Goal: Task Accomplishment & Management: Manage account settings

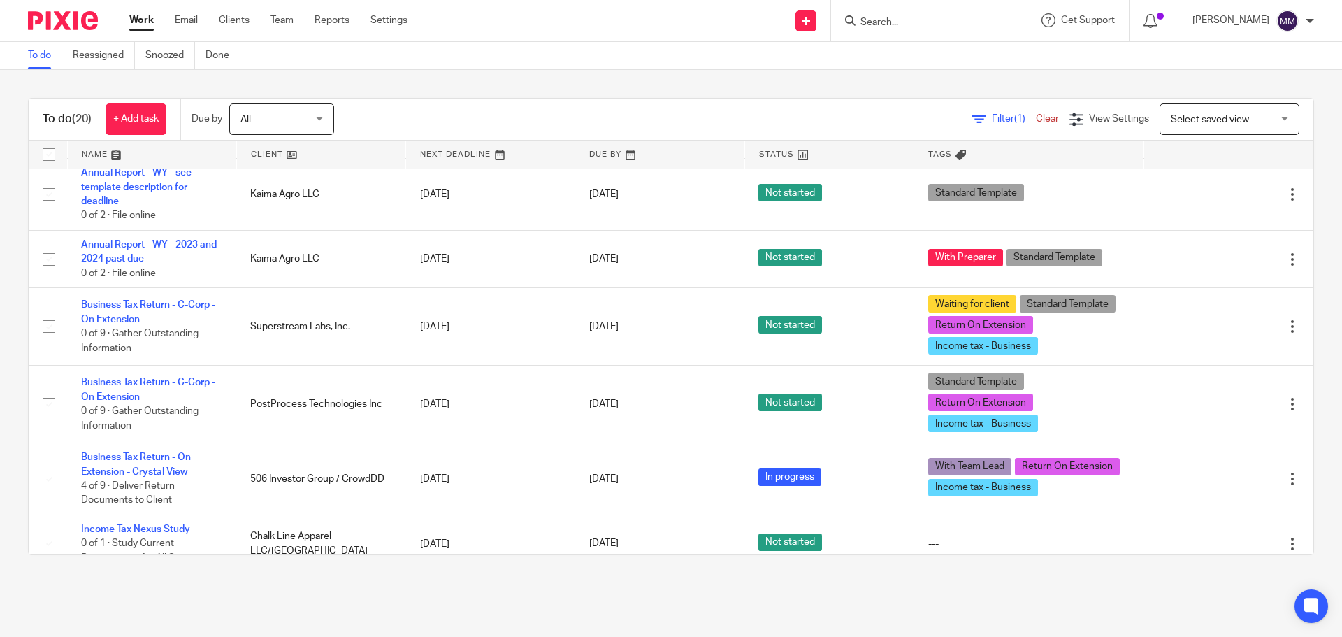
scroll to position [1128, 0]
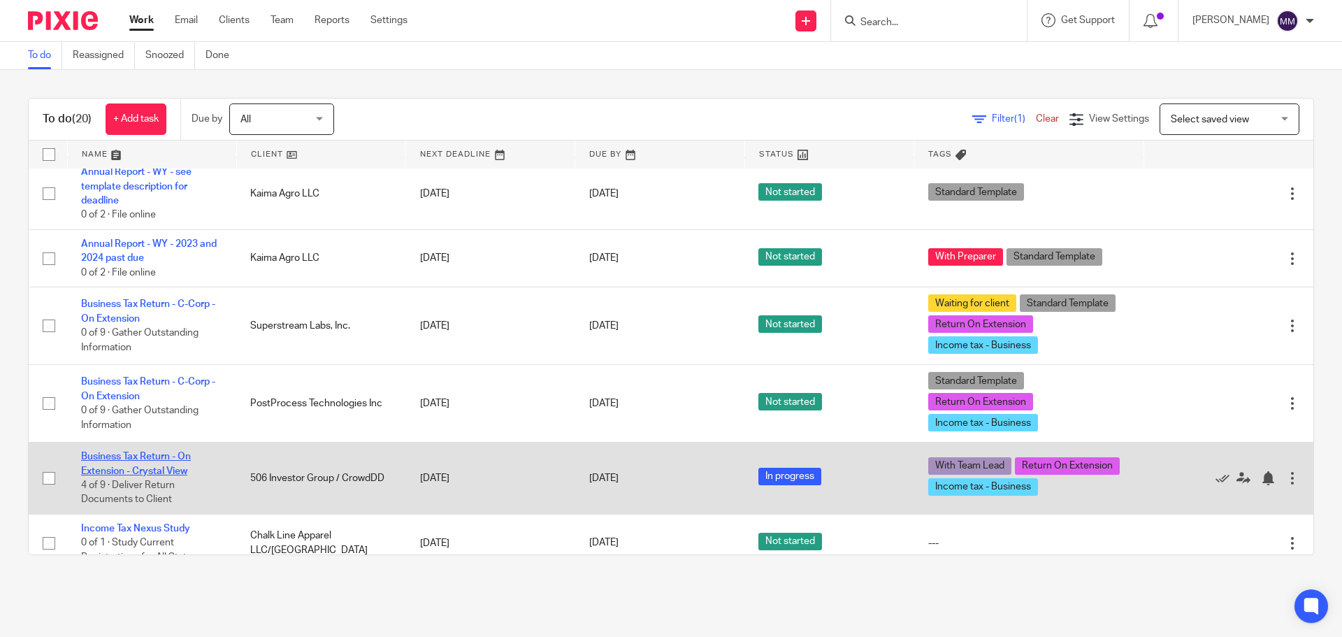
click at [141, 451] on link "Business Tax Return - On Extension - Crystal View" at bounding box center [136, 463] width 110 height 24
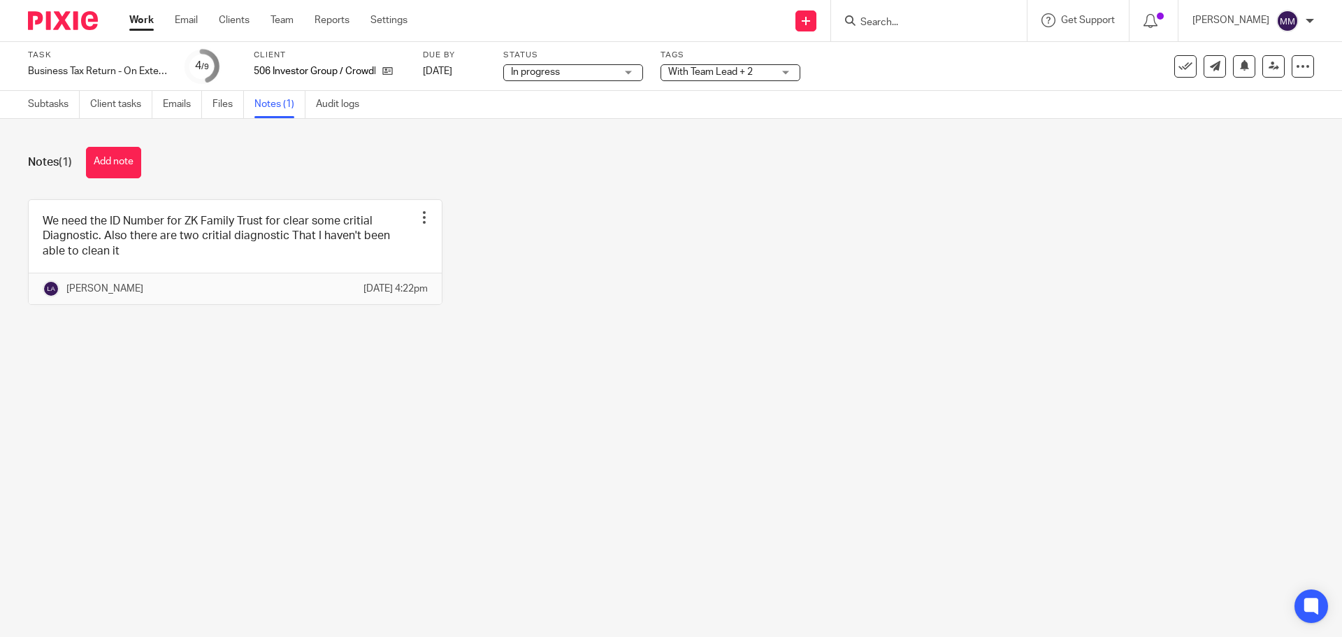
click at [145, 20] on link "Work" at bounding box center [141, 20] width 24 height 14
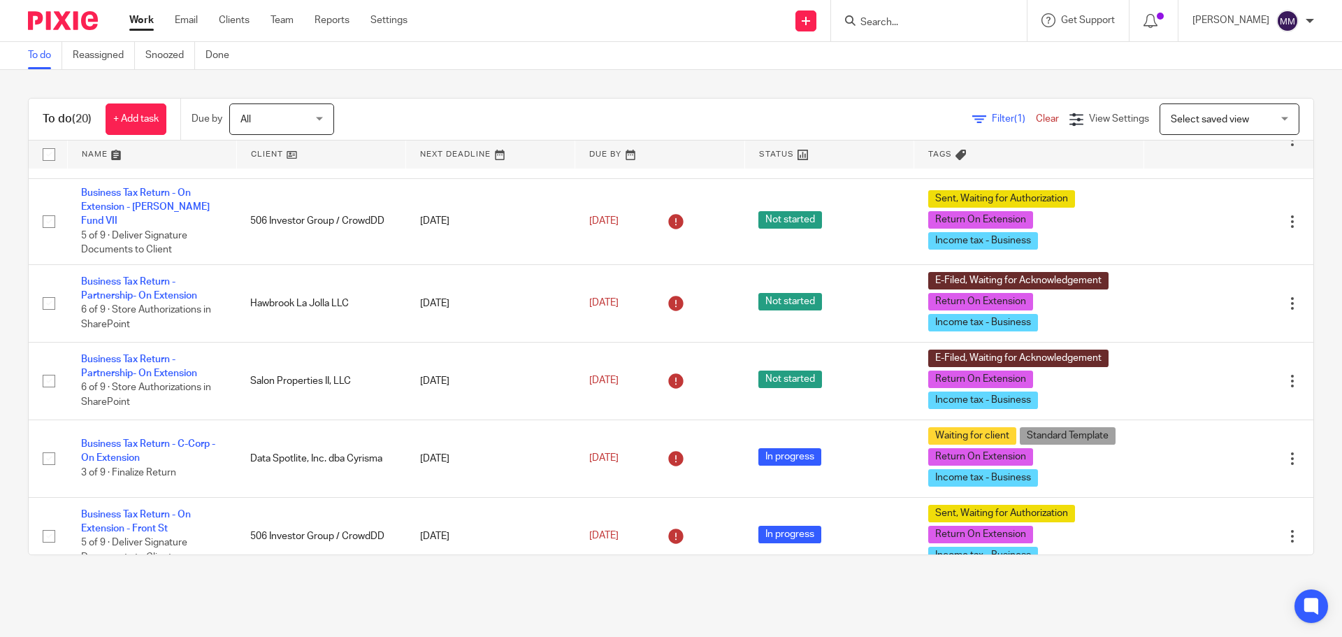
scroll to position [639, 0]
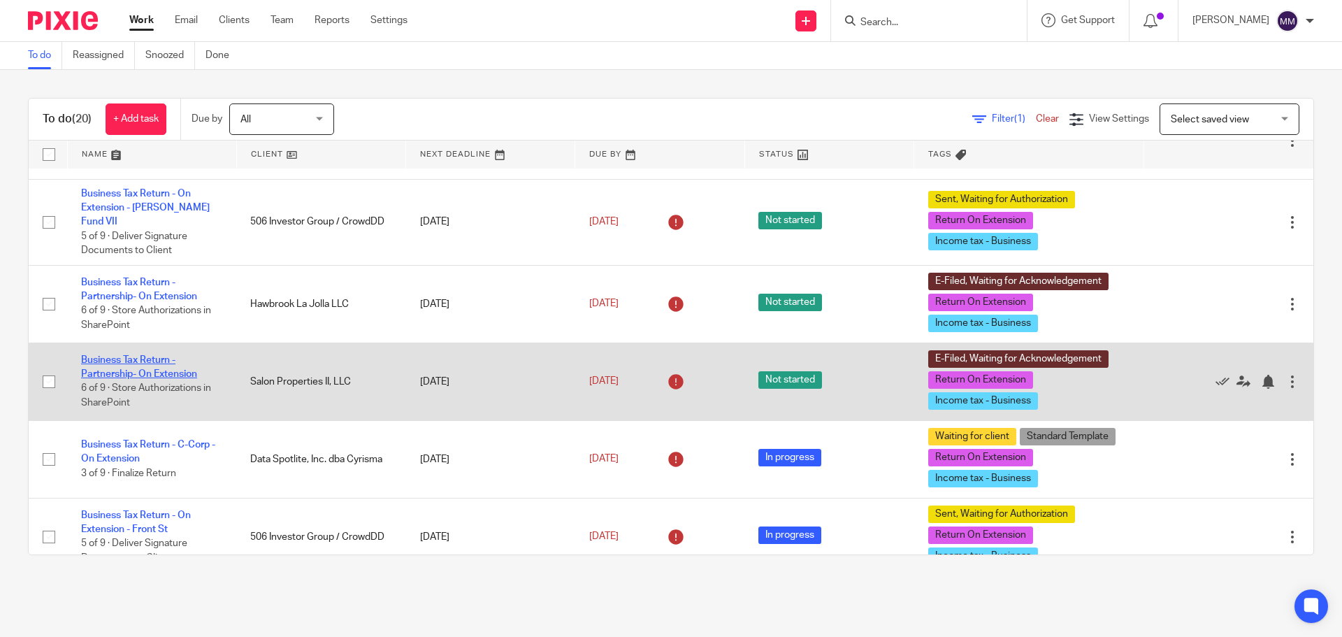
click at [181, 355] on link "Business Tax Return - Partnership- On Extension" at bounding box center [139, 367] width 116 height 24
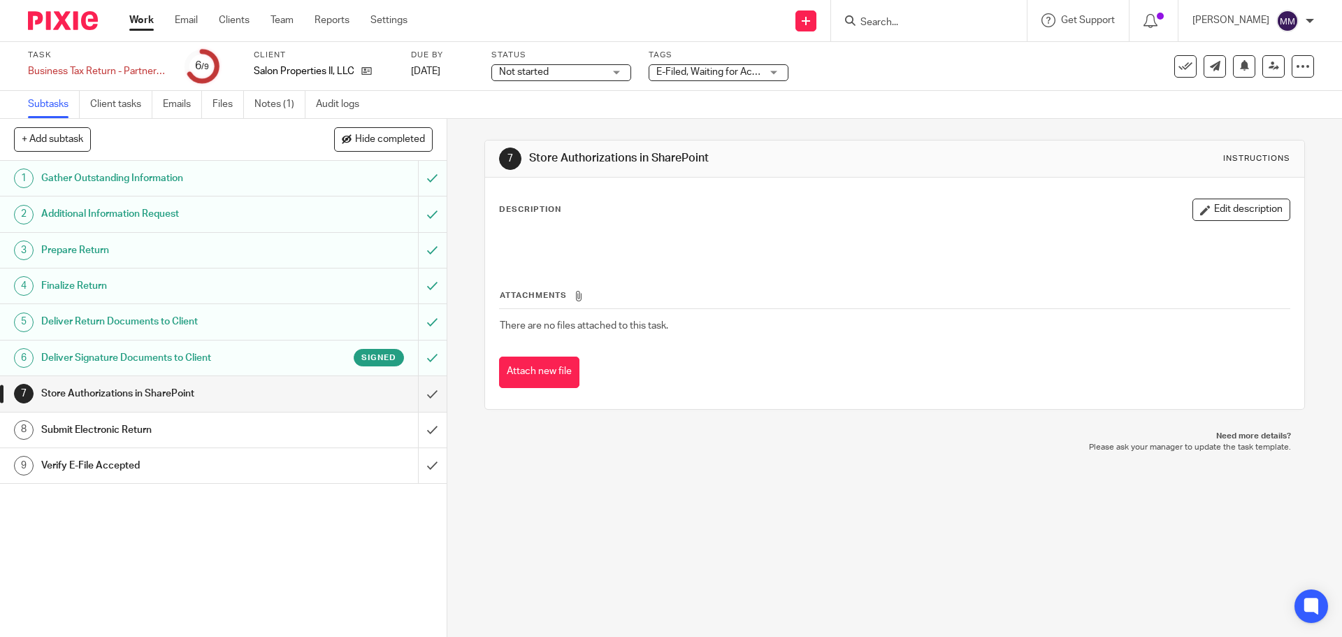
click at [767, 79] on div "E-Filed, Waiting for Acknowledgement + 2" at bounding box center [718, 72] width 140 height 17
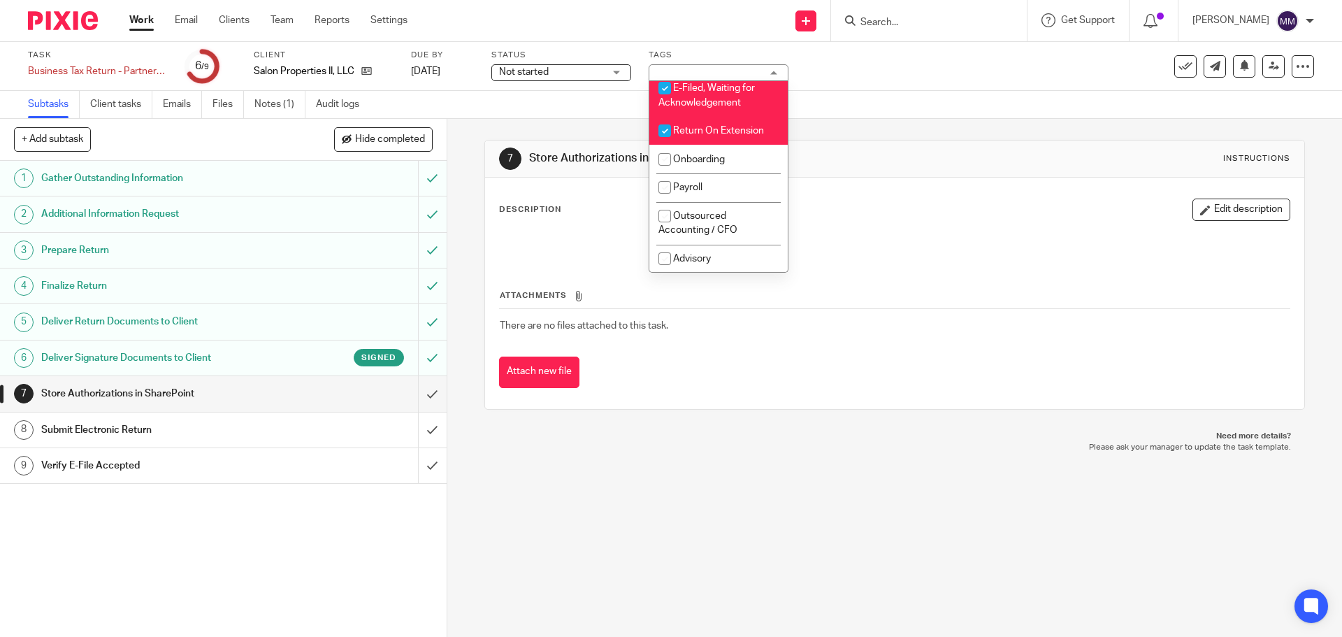
scroll to position [195, 0]
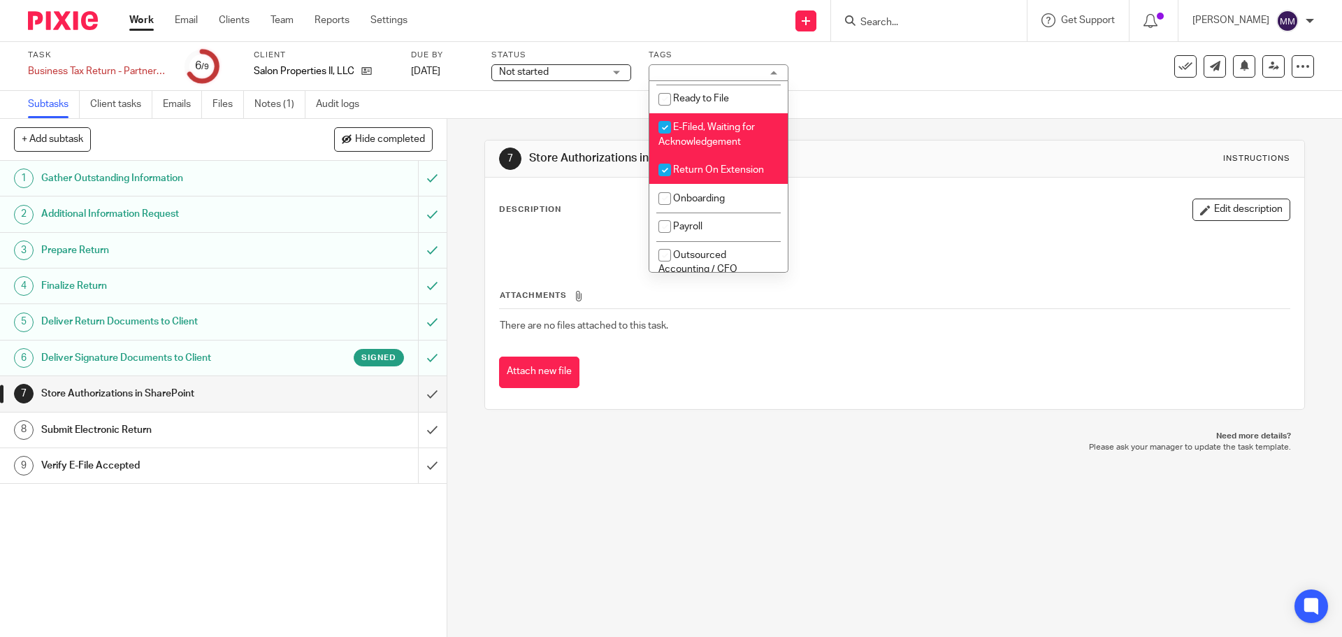
click at [911, 92] on div "Subtasks Client tasks Emails Files Notes (1) Audit logs" at bounding box center [671, 105] width 1342 height 28
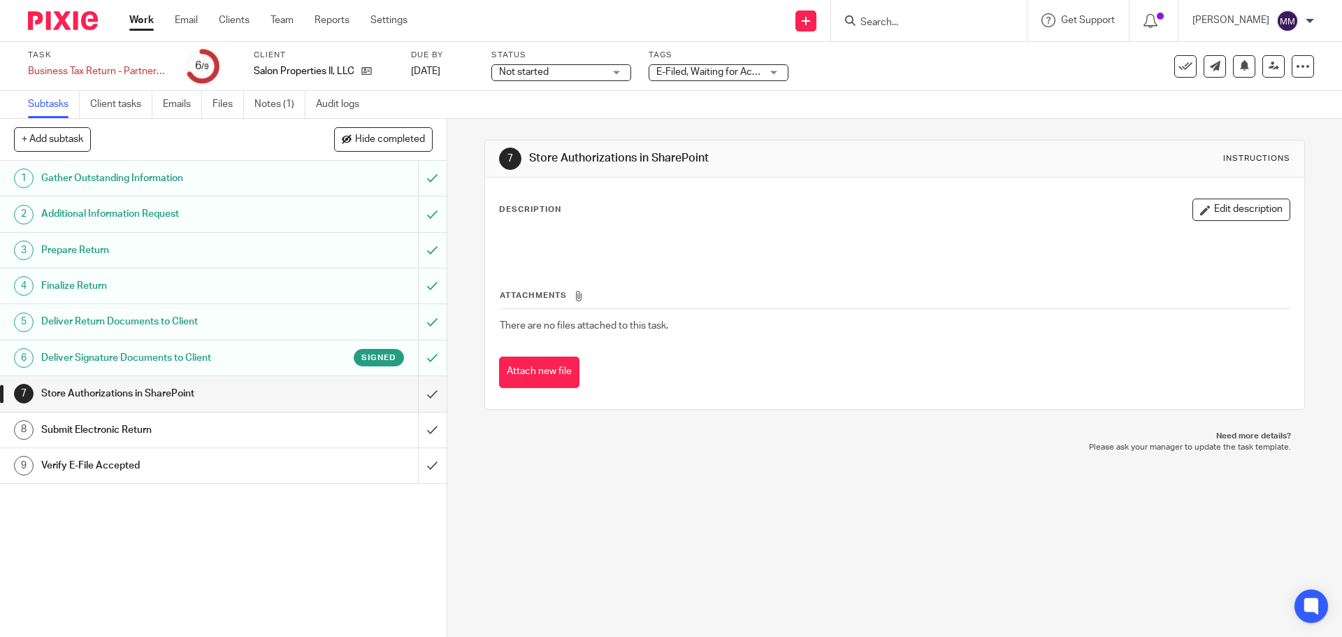
click at [136, 13] on div "Work Email Clients Team Reports Settings Work Email Clients Team Reports Settin…" at bounding box center [271, 20] width 313 height 41
click at [138, 17] on link "Work" at bounding box center [141, 20] width 24 height 14
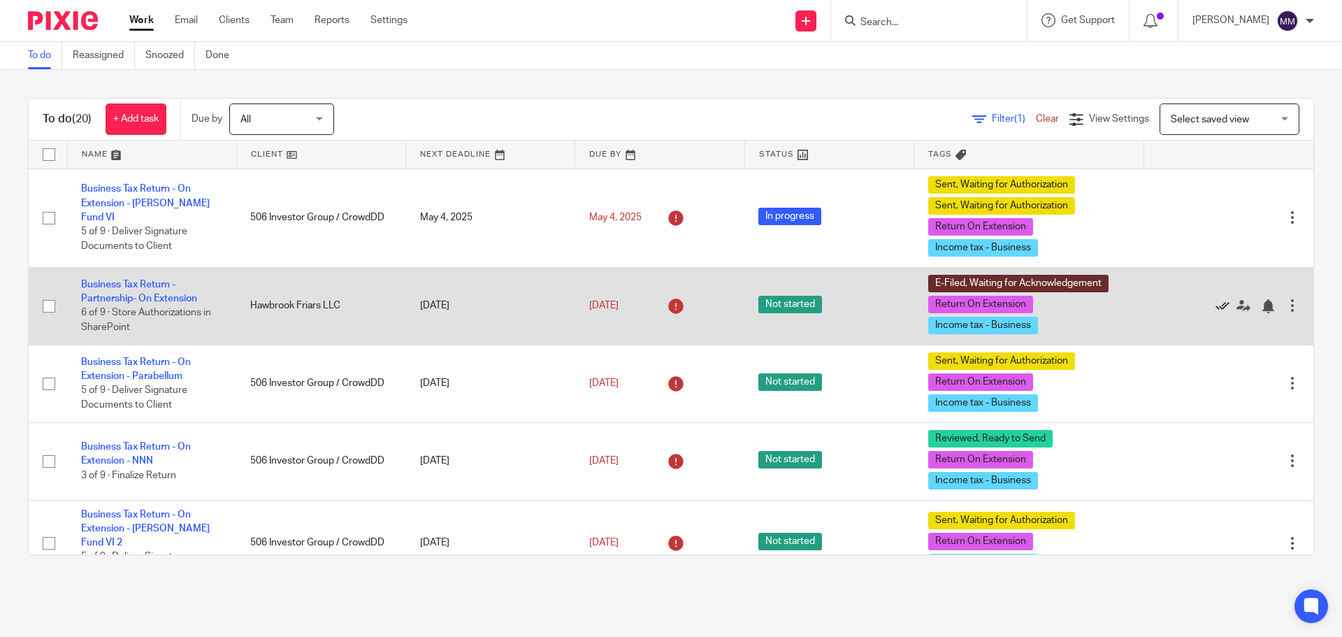
click at [1215, 304] on icon at bounding box center [1222, 306] width 14 height 14
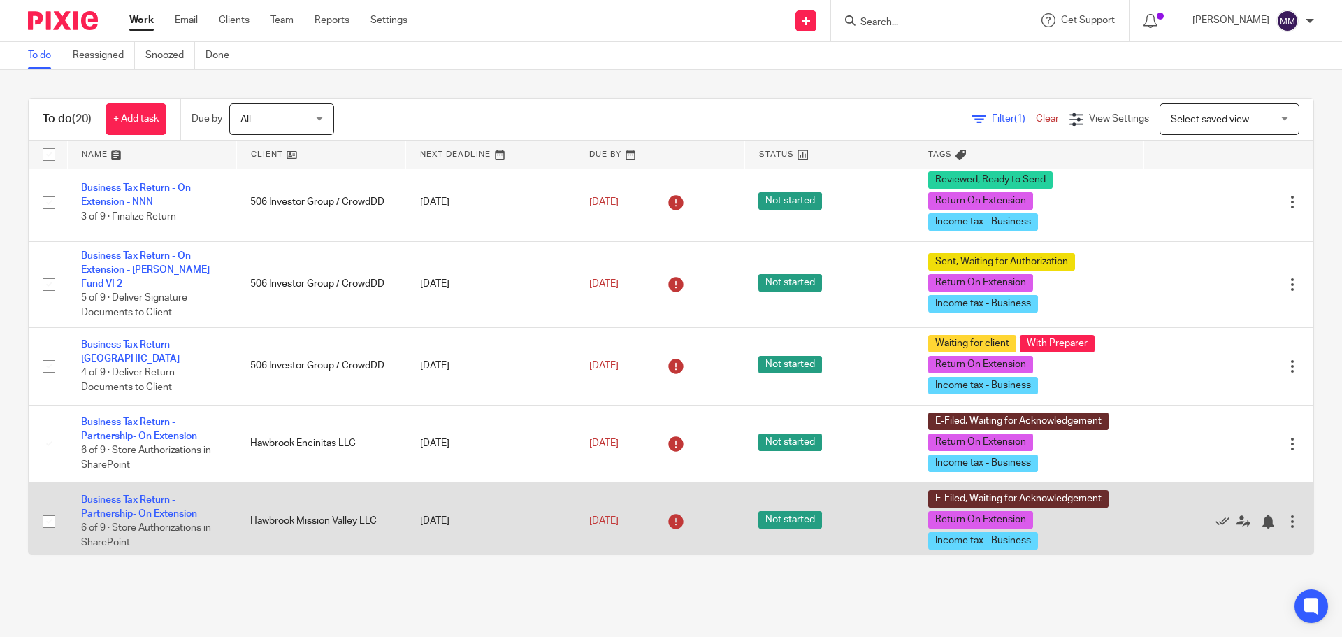
scroll to position [140, 0]
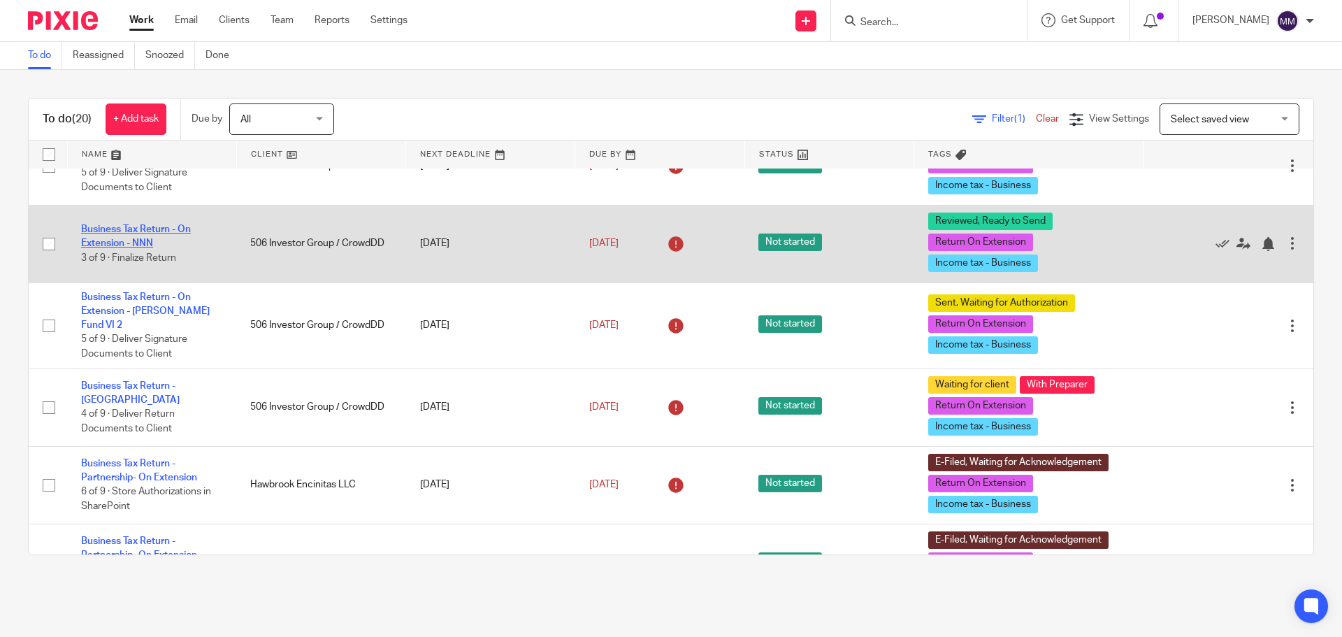
click at [152, 224] on link "Business Tax Return - On Extension - NNN" at bounding box center [136, 236] width 110 height 24
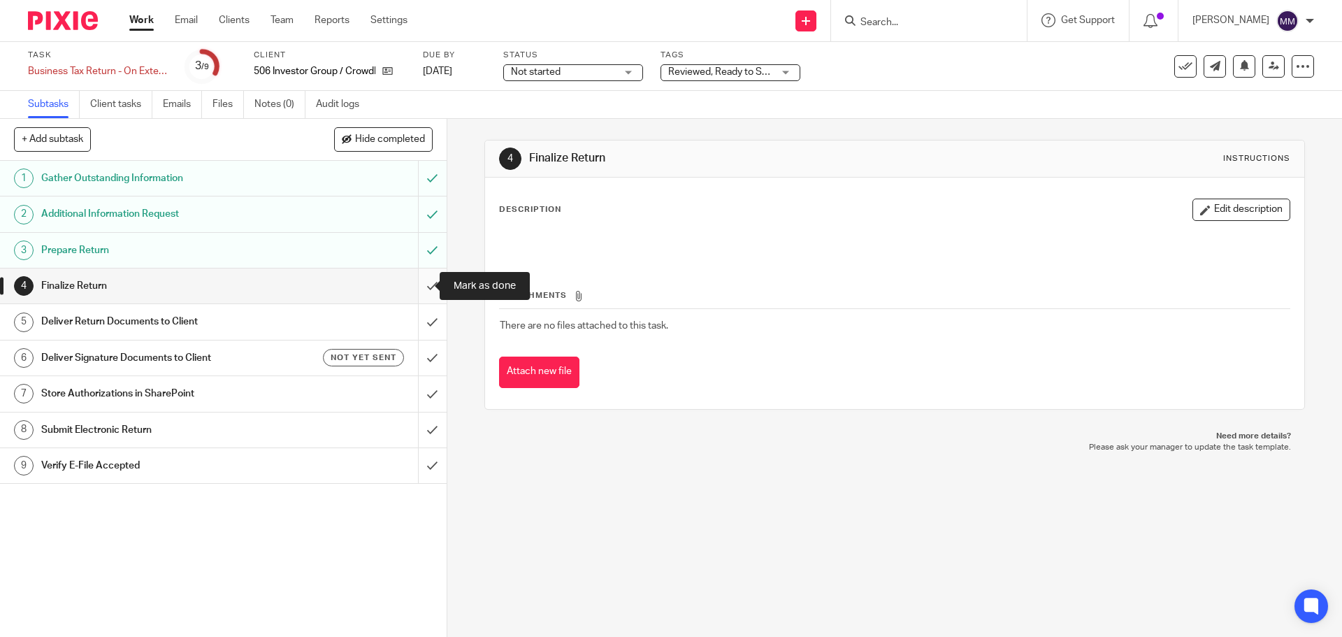
click at [410, 281] on input "submit" at bounding box center [223, 285] width 447 height 35
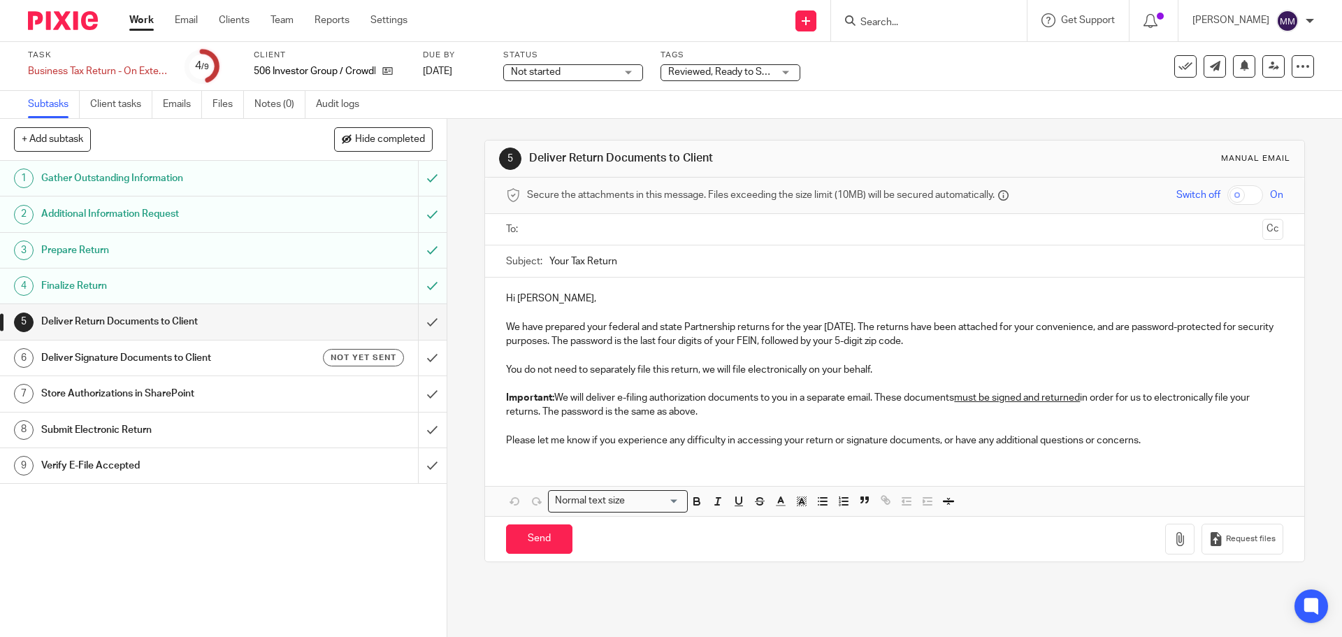
click at [629, 235] on input "text" at bounding box center [894, 230] width 724 height 16
drag, startPoint x: 565, startPoint y: 261, endPoint x: 534, endPoint y: 261, distance: 31.4
click at [534, 261] on div "Subject: Your Tax Return" at bounding box center [894, 264] width 776 height 31
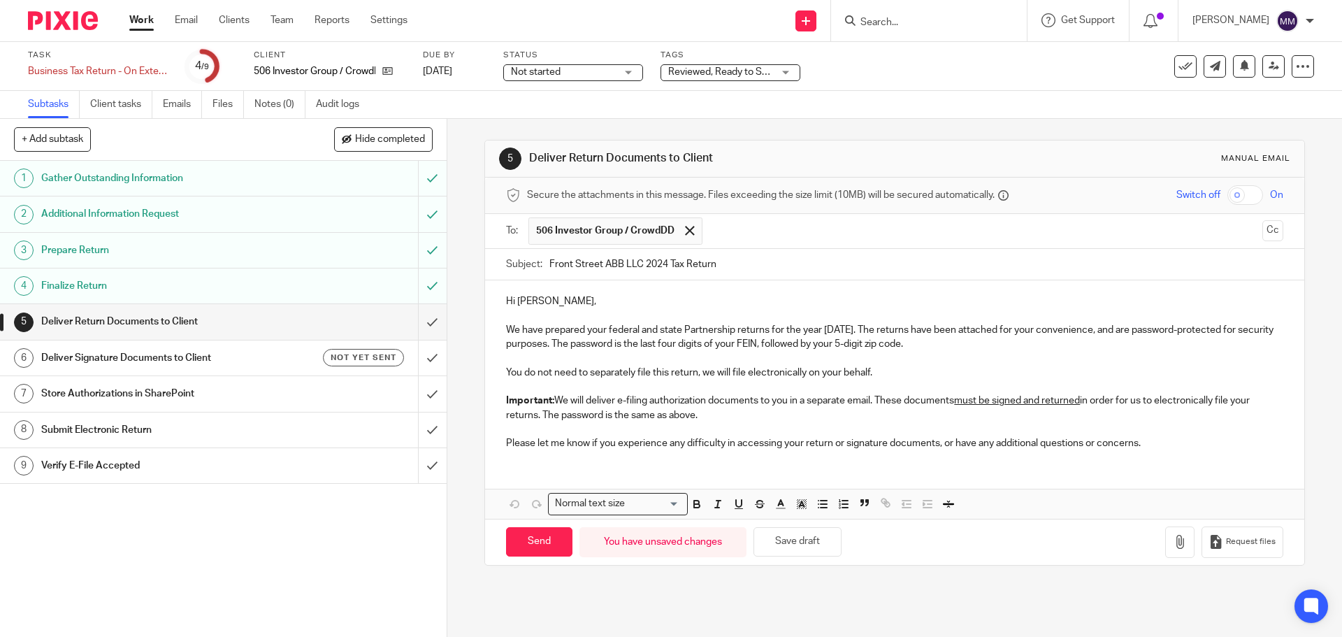
type input "Front Street ABB LLC 2024 Tax Return"
click at [1159, 448] on p "Please let me know if you experience any difficulty in accessing your return or…" at bounding box center [894, 443] width 776 height 14
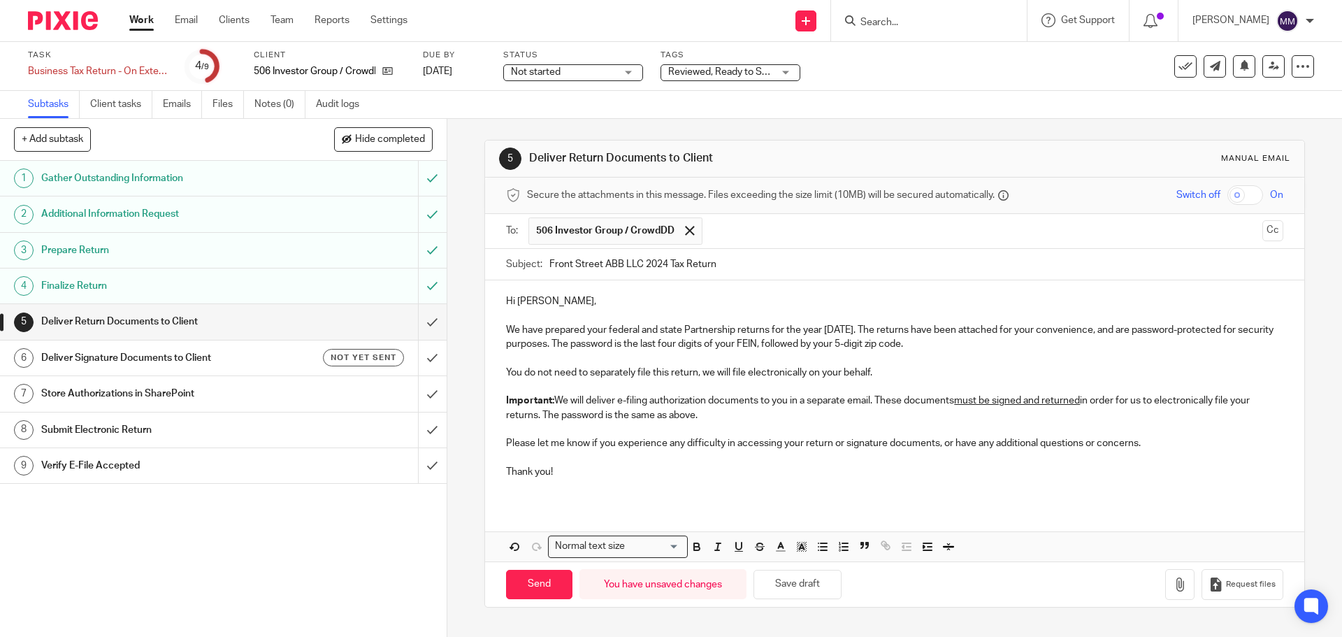
click at [1227, 201] on input "checkbox" at bounding box center [1245, 195] width 36 height 20
click at [1165, 592] on button "button" at bounding box center [1179, 584] width 29 height 31
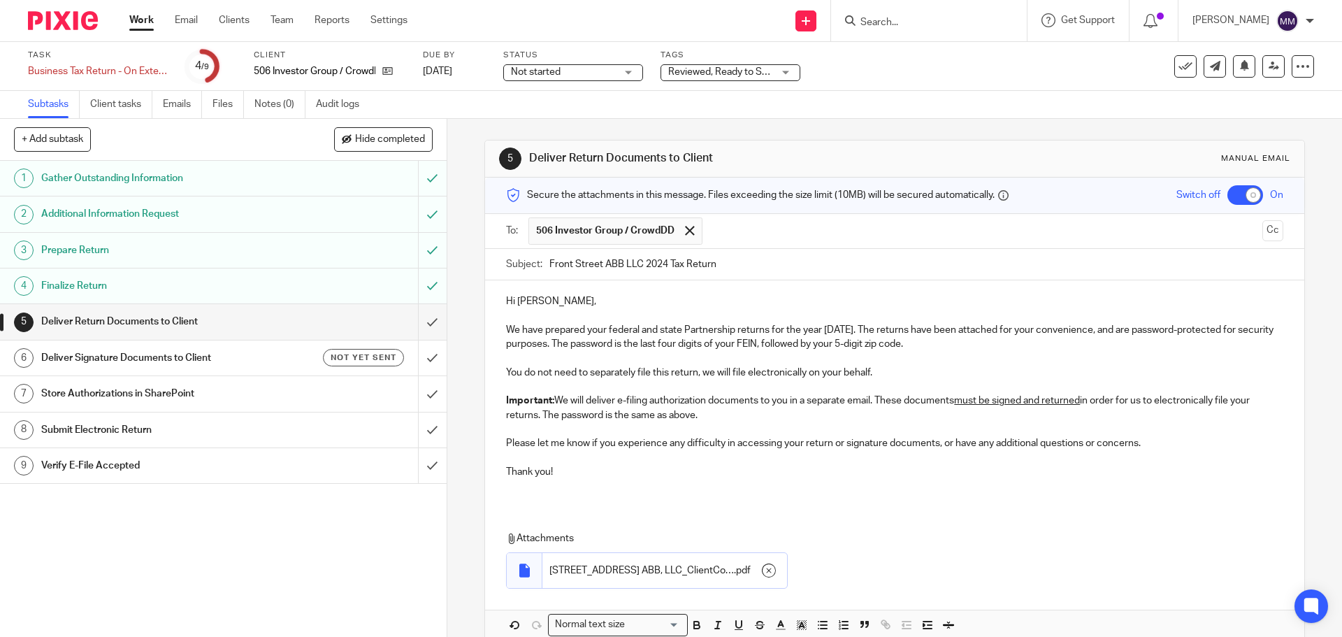
scroll to position [70, 0]
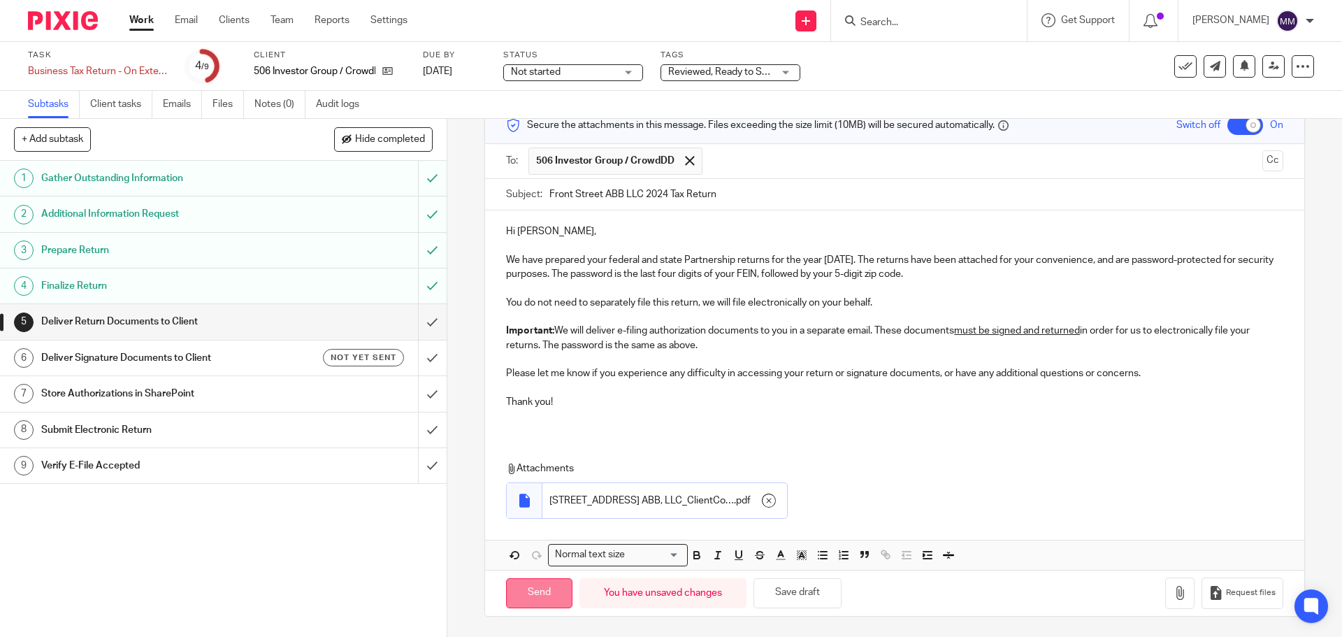
click at [530, 583] on input "Send" at bounding box center [539, 593] width 66 height 30
checkbox input "false"
type input "Sent"
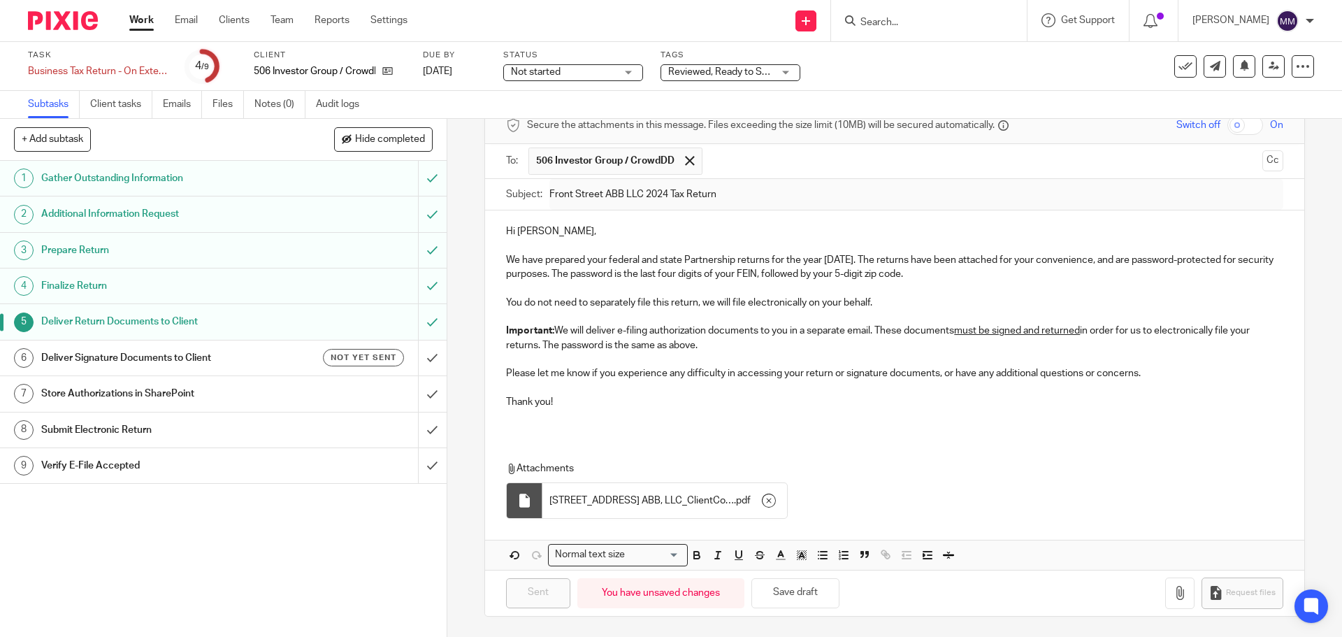
click at [233, 364] on h1 "Deliver Signature Documents to Client" at bounding box center [162, 357] width 242 height 21
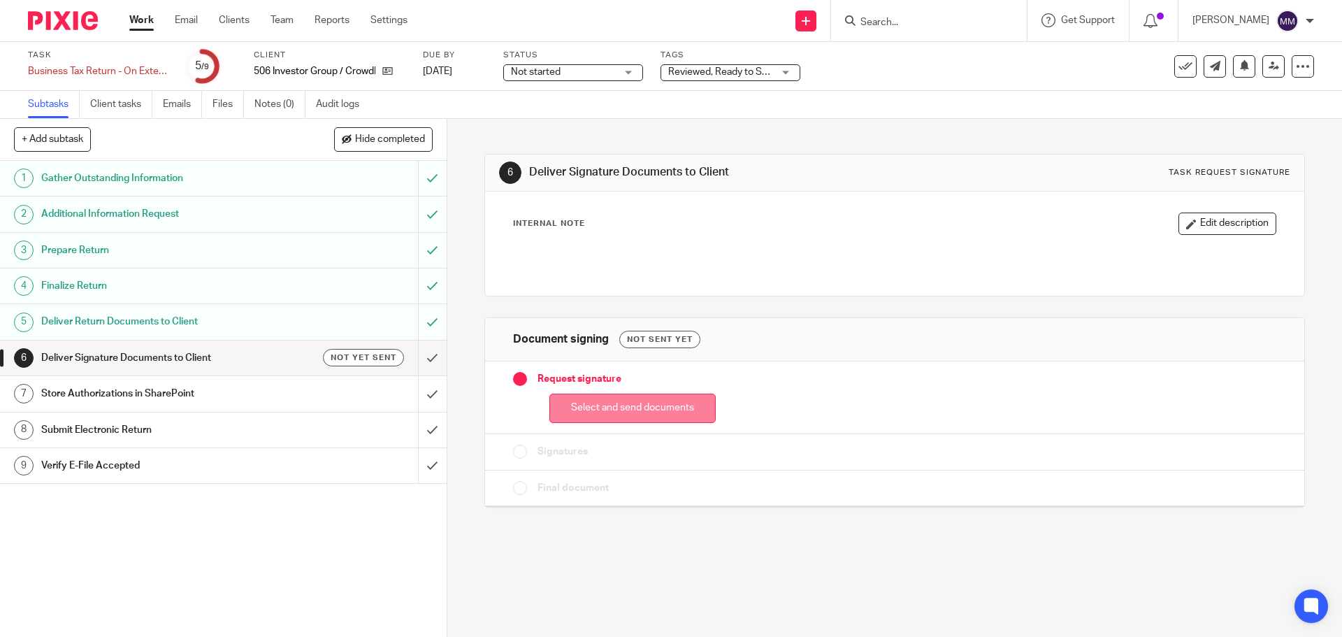
click at [660, 407] on button "Select and send documents" at bounding box center [632, 408] width 166 height 30
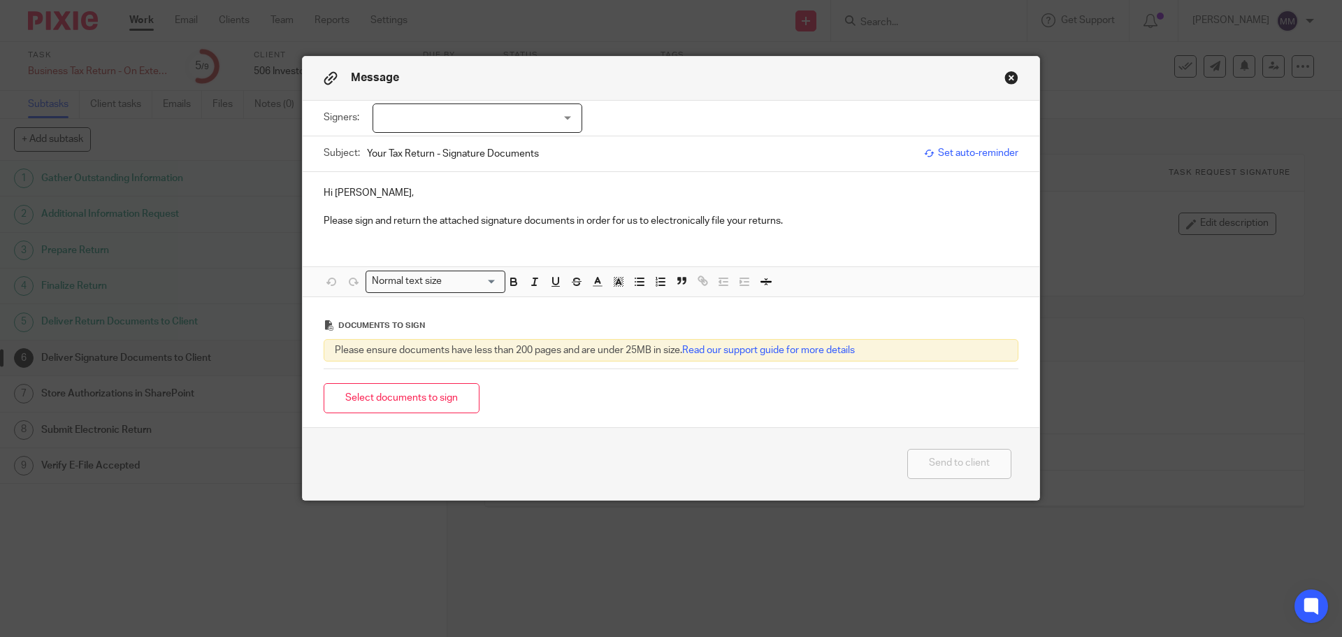
click at [493, 126] on div at bounding box center [477, 117] width 210 height 29
click at [478, 149] on li "Mark Robertson" at bounding box center [472, 147] width 208 height 29
checkbox input "true"
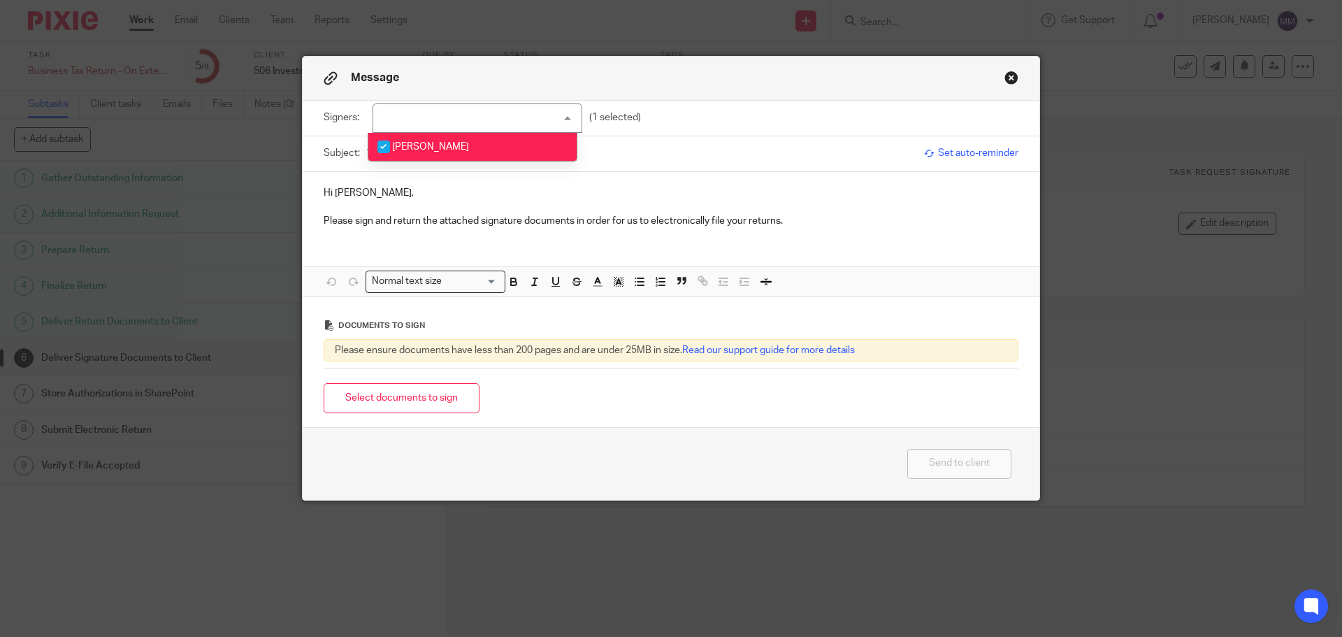
click at [443, 181] on div "Hi Mark, Please sign and return the attached signature documents in order for u…" at bounding box center [671, 205] width 736 height 67
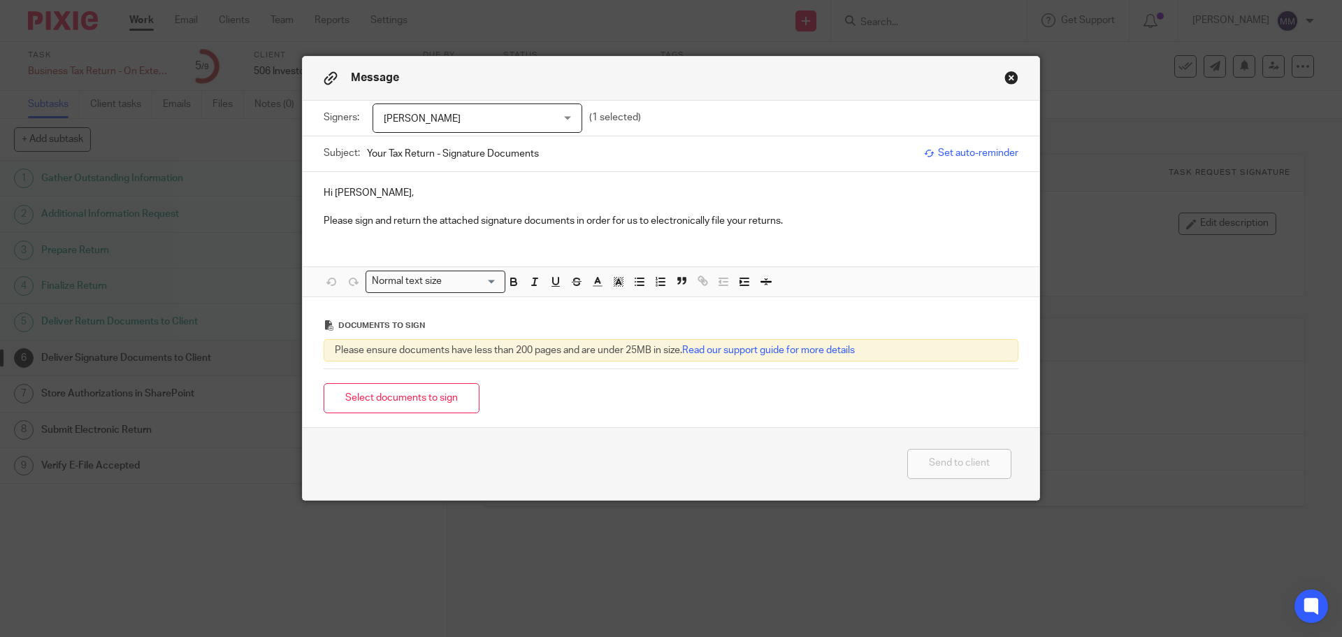
click at [825, 221] on p "Please sign and return the attached signature documents in order for us to elec…" at bounding box center [671, 221] width 695 height 14
click at [445, 405] on button "Select documents to sign" at bounding box center [402, 398] width 156 height 30
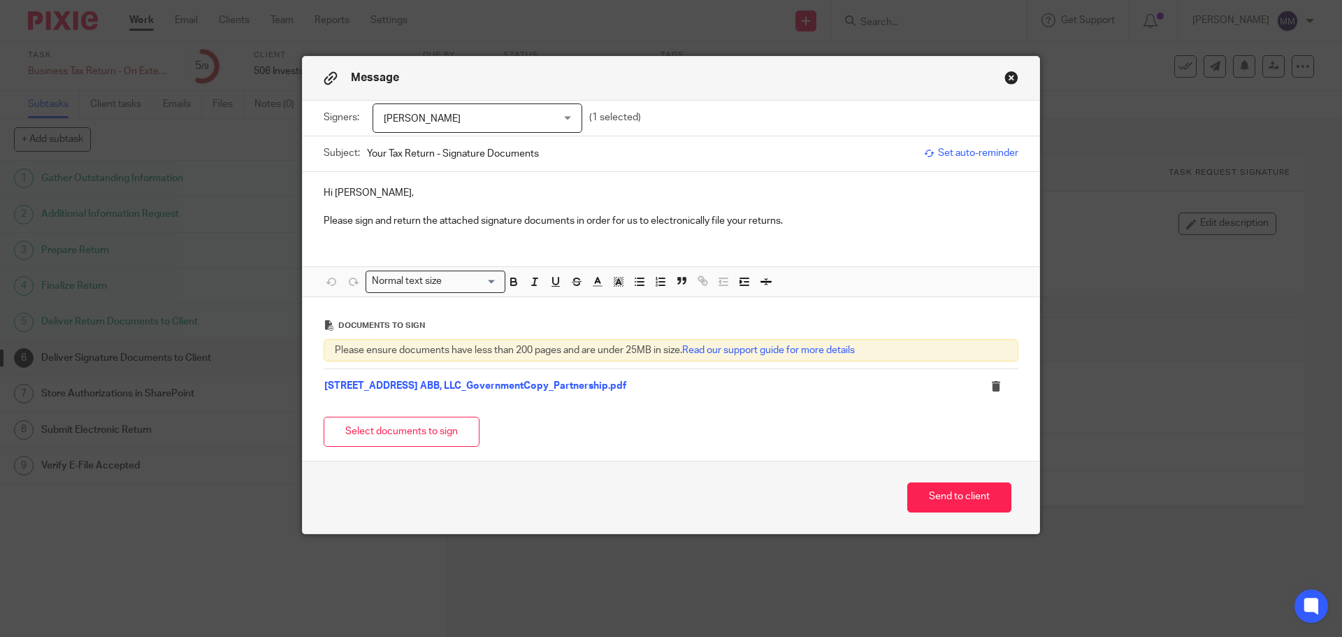
click at [799, 226] on p "Please sign and return the attached signature documents in order for us to elec…" at bounding box center [671, 221] width 695 height 14
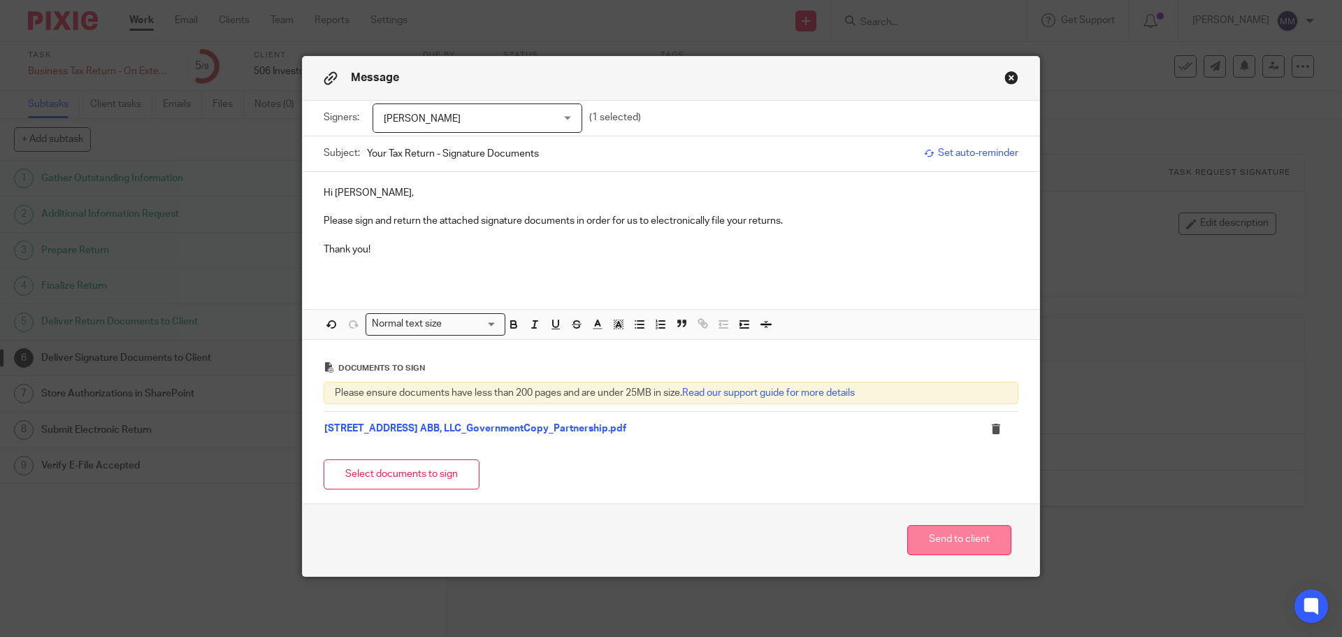
click at [928, 538] on button "Send to client" at bounding box center [959, 540] width 104 height 30
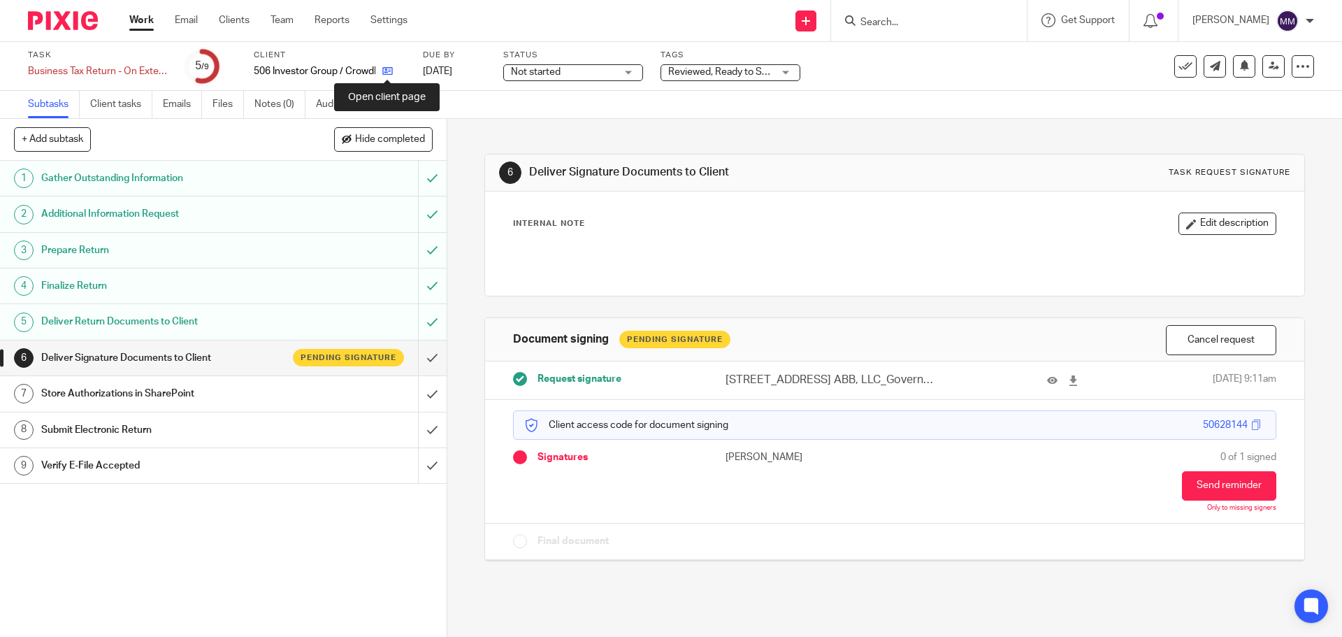
click at [386, 73] on icon at bounding box center [387, 71] width 10 height 10
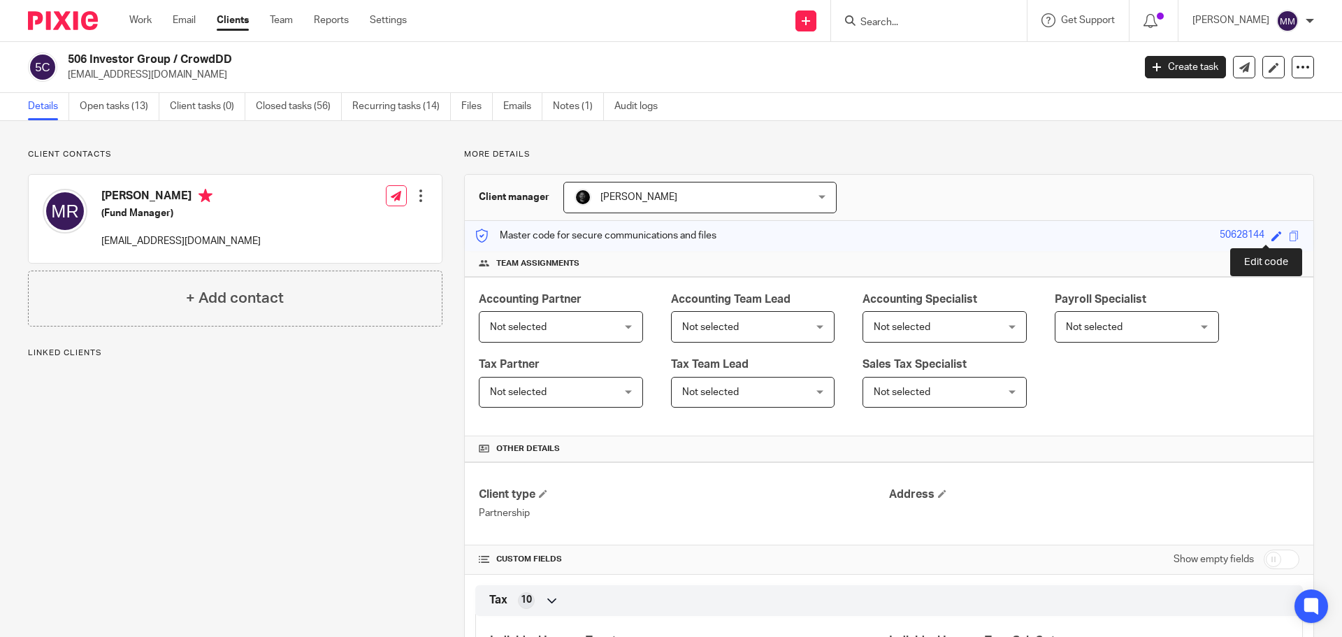
click at [1271, 235] on span at bounding box center [1276, 236] width 10 height 10
type input "50628144"
click at [1089, 234] on input "50628144" at bounding box center [1180, 236] width 210 height 16
drag, startPoint x: 1087, startPoint y: 232, endPoint x: 1033, endPoint y: 232, distance: 54.5
click at [1033, 232] on div "Master code for secure communications and files 50628144 50628144 Save 50628144" at bounding box center [889, 236] width 848 height 30
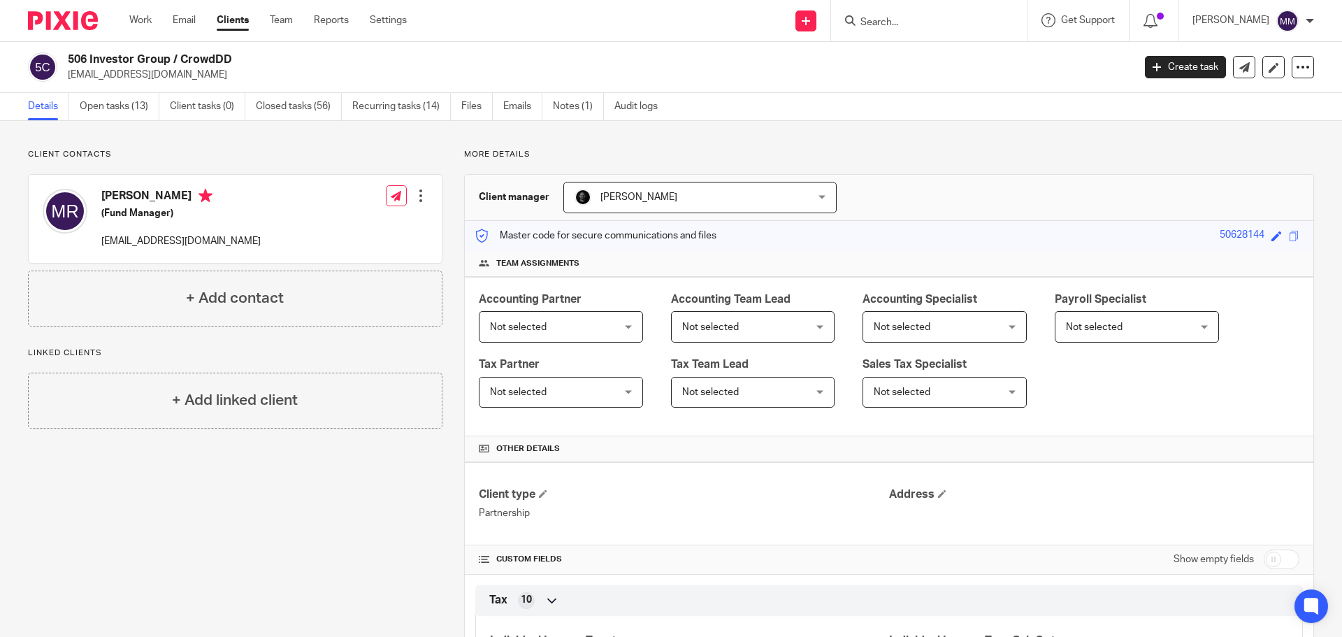
click at [1239, 207] on div "Client manager Chris Nowicki Chris Nowicki Adriel Kornschuh Agustin Rios Araya …" at bounding box center [889, 198] width 848 height 46
click at [145, 22] on link "Work" at bounding box center [140, 20] width 22 height 14
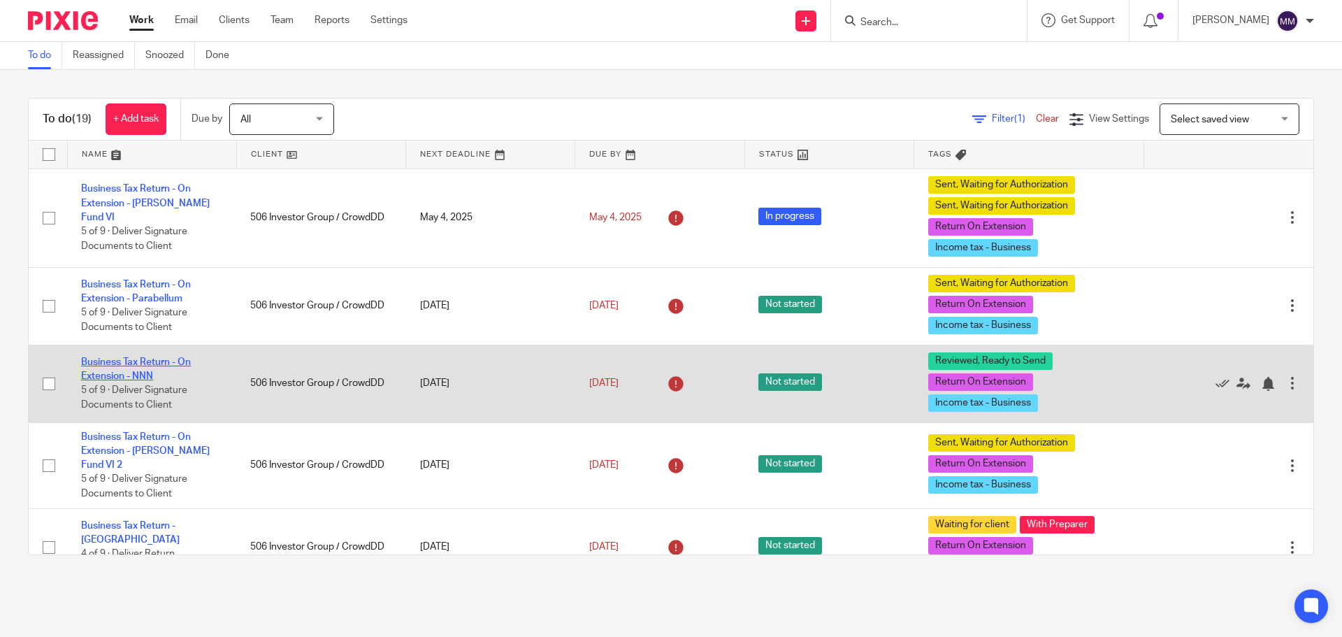
click at [151, 371] on link "Business Tax Return - On Extension - NNN" at bounding box center [136, 369] width 110 height 24
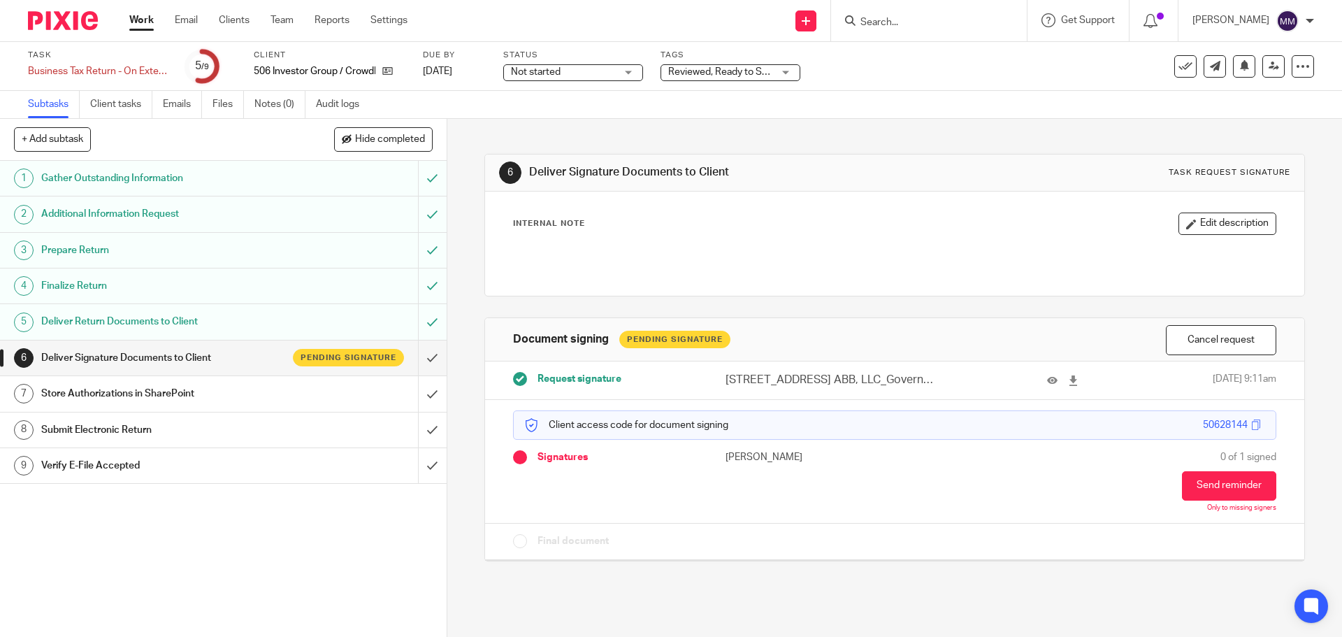
click at [783, 77] on div "Reviewed, Ready to Send + 2" at bounding box center [730, 72] width 140 height 17
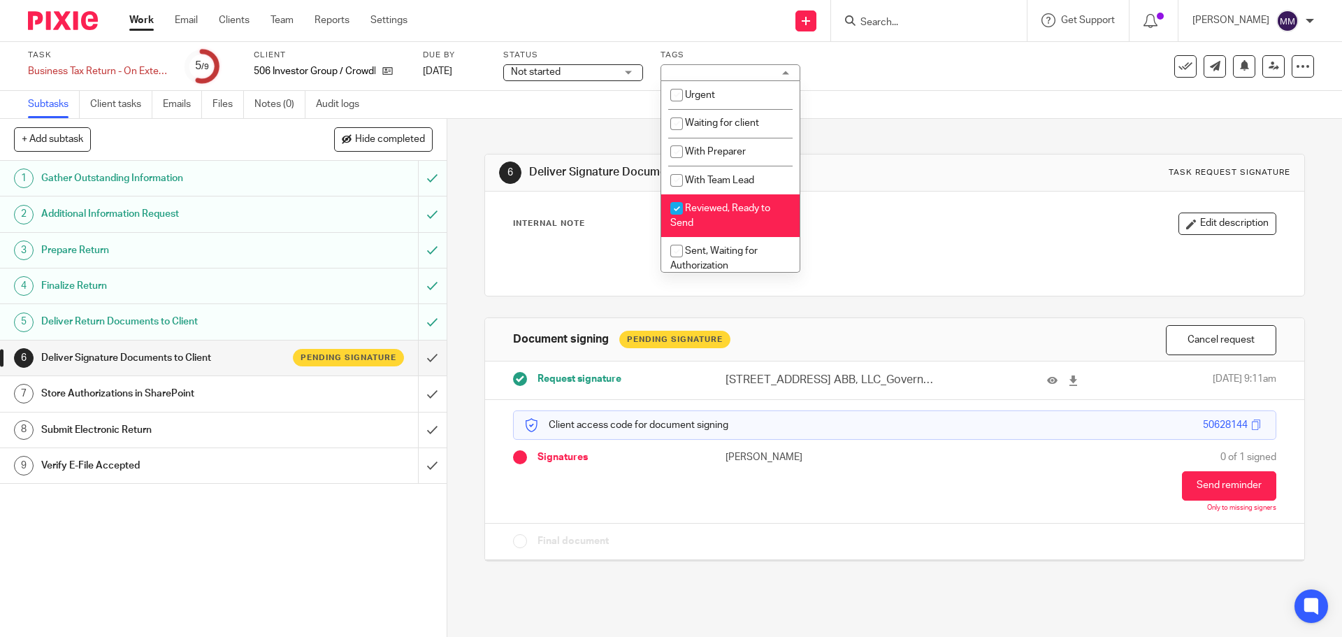
click at [720, 212] on span "Reviewed, Ready to Send" at bounding box center [720, 215] width 100 height 24
checkbox input "false"
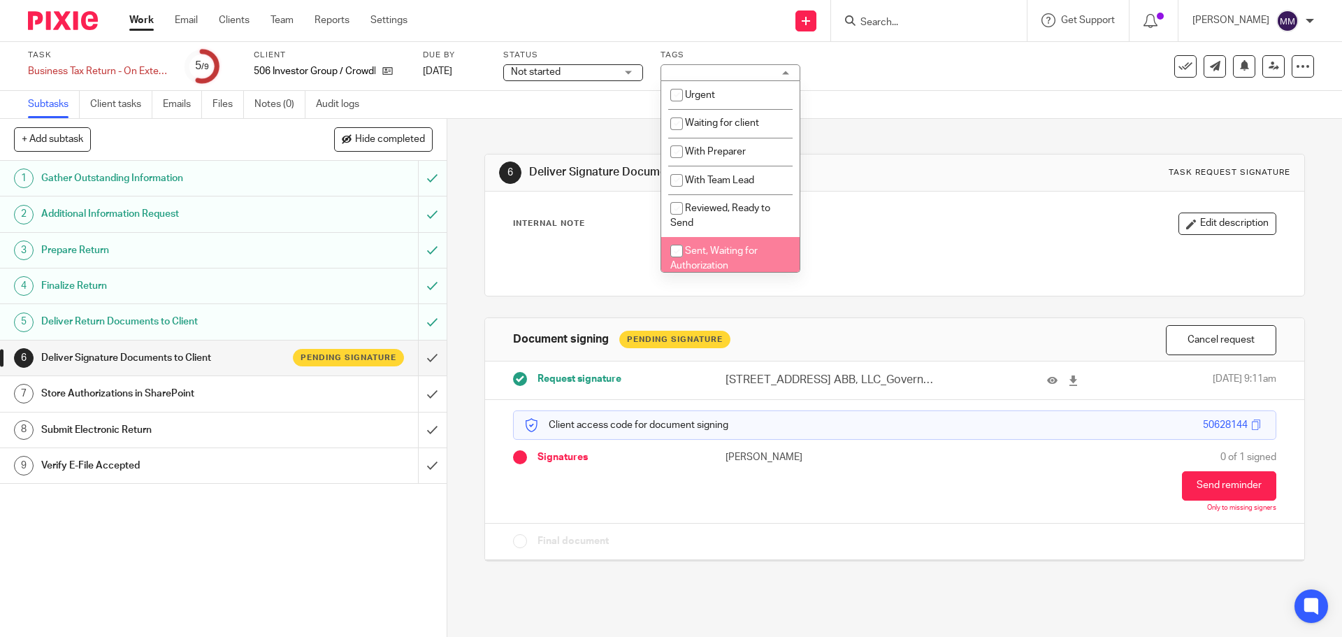
click at [723, 252] on span "Sent, Waiting for Authorization" at bounding box center [713, 258] width 87 height 24
checkbox input "true"
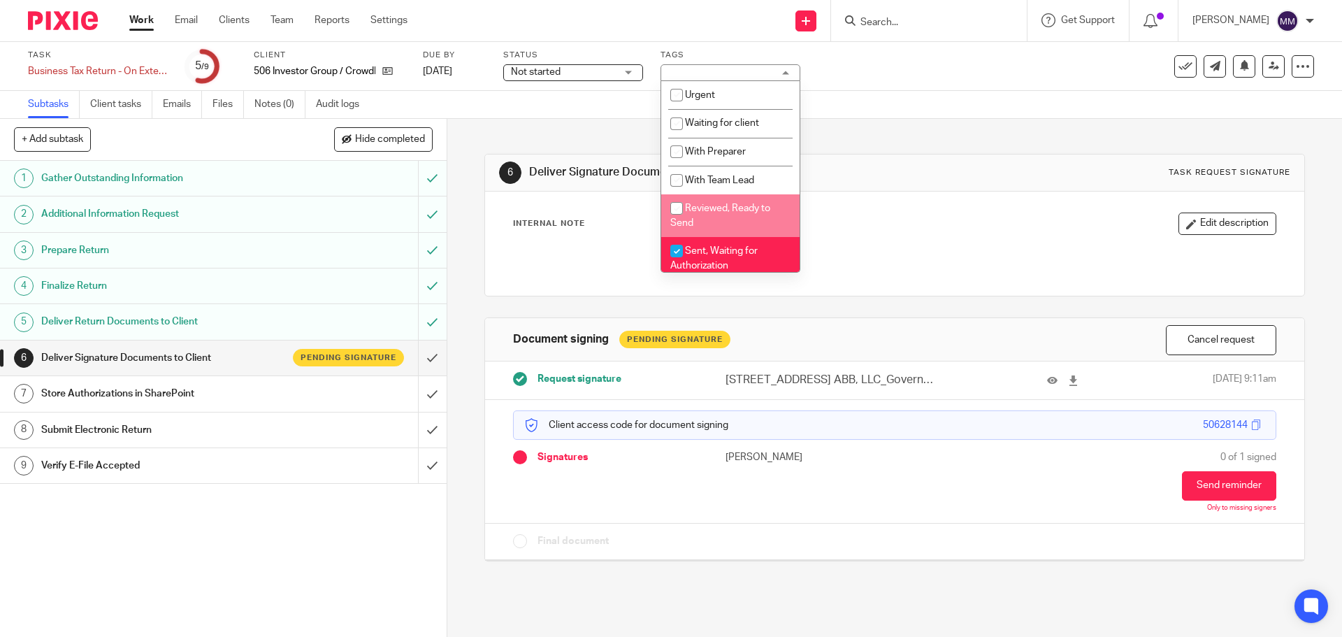
click at [874, 94] on div "Subtasks Client tasks Emails Files Notes (0) Audit logs" at bounding box center [671, 105] width 1342 height 28
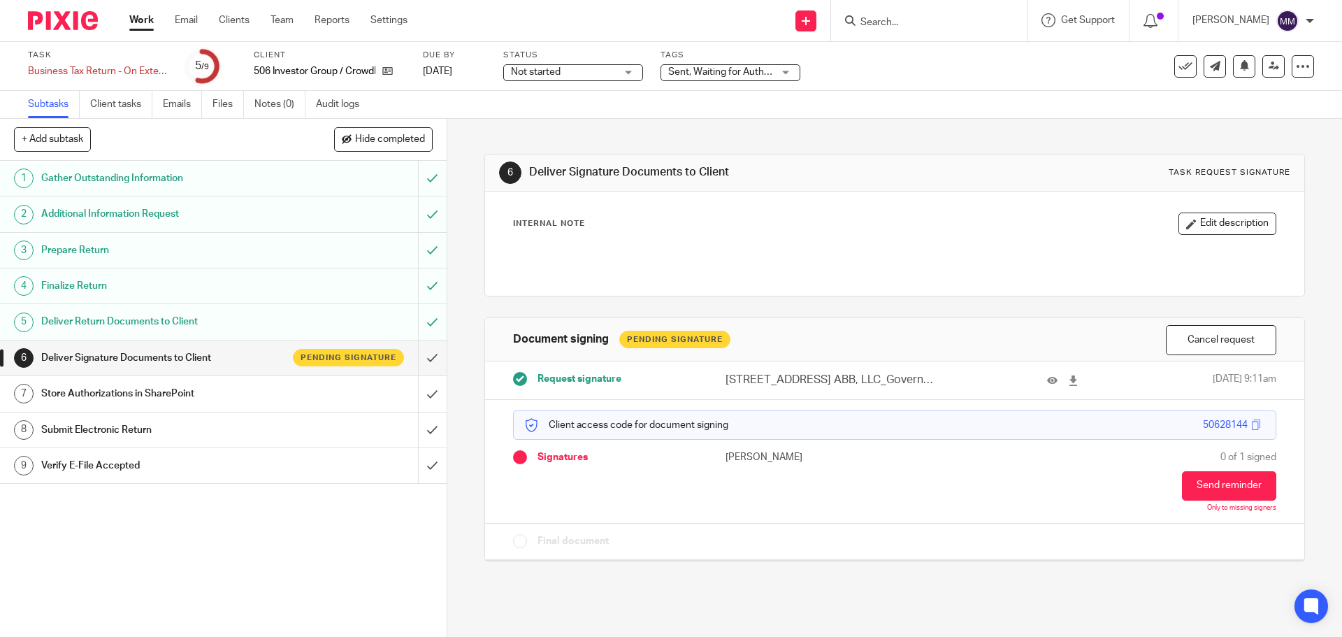
click at [136, 20] on link "Work" at bounding box center [141, 20] width 24 height 14
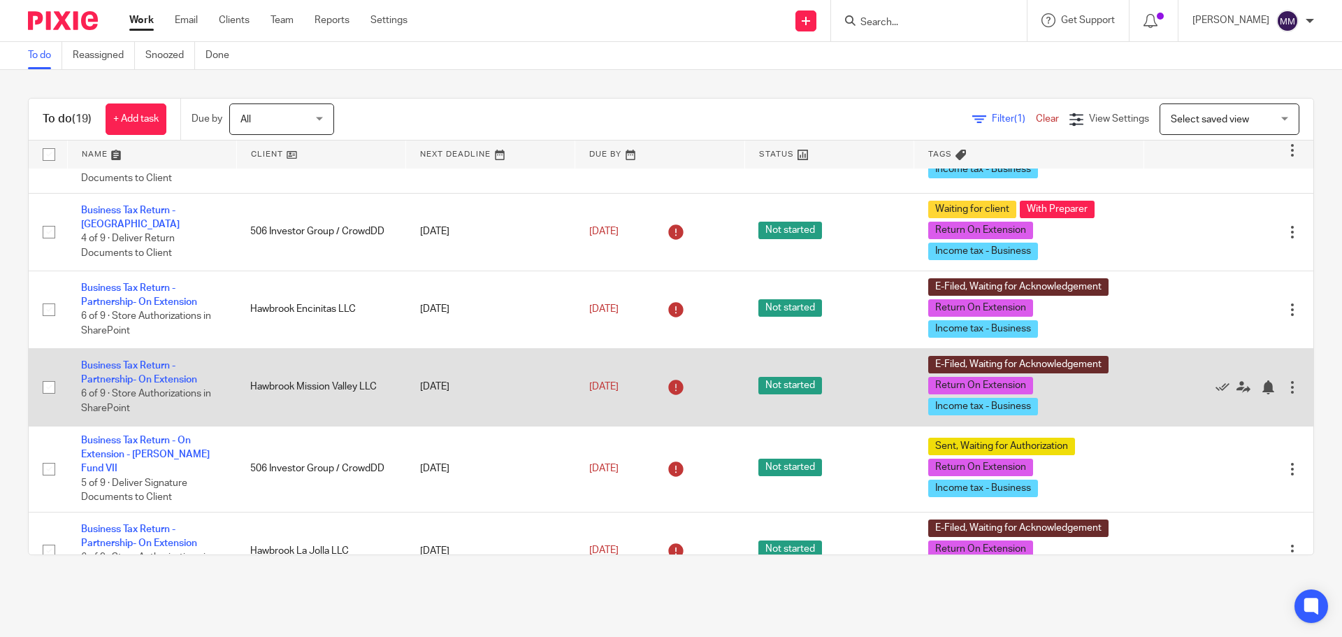
scroll to position [279, 0]
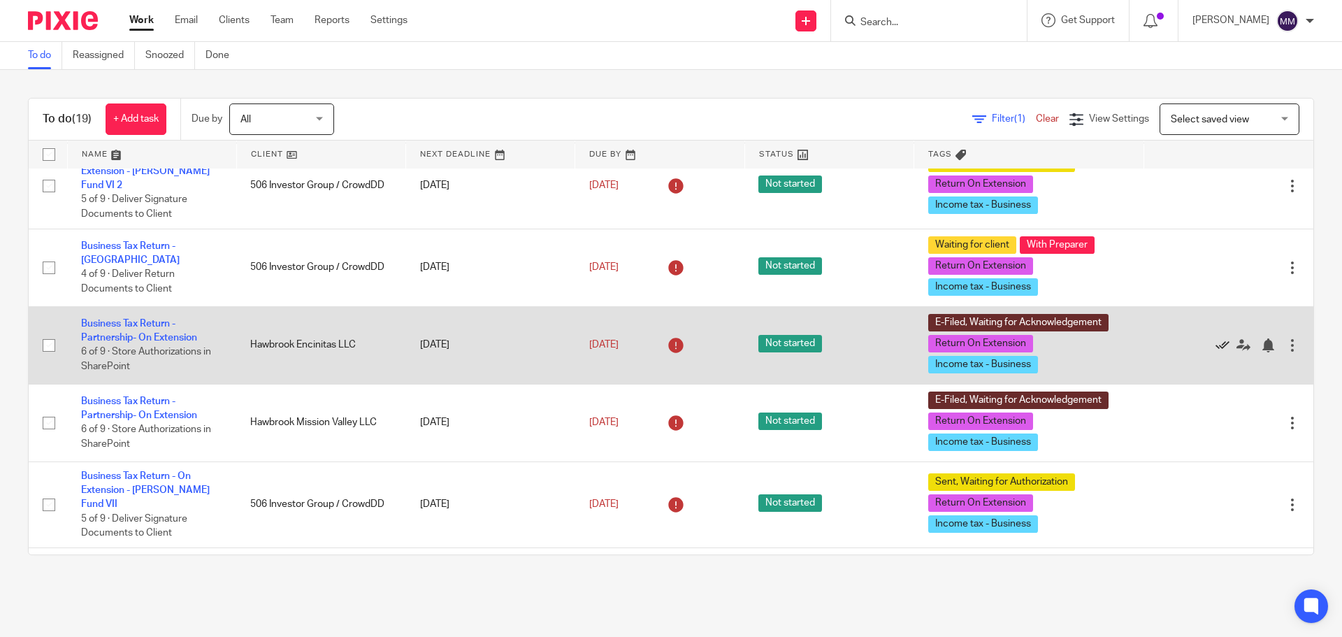
click at [1215, 338] on icon at bounding box center [1222, 345] width 14 height 14
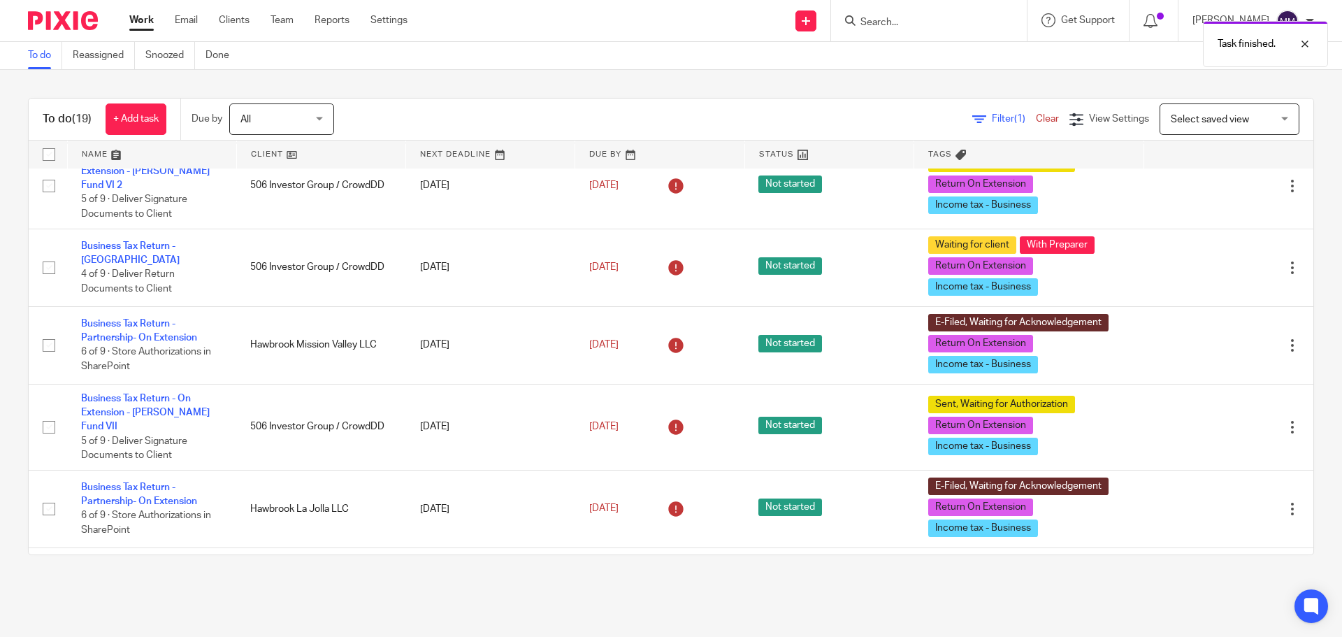
click at [1215, 338] on icon at bounding box center [1222, 345] width 14 height 14
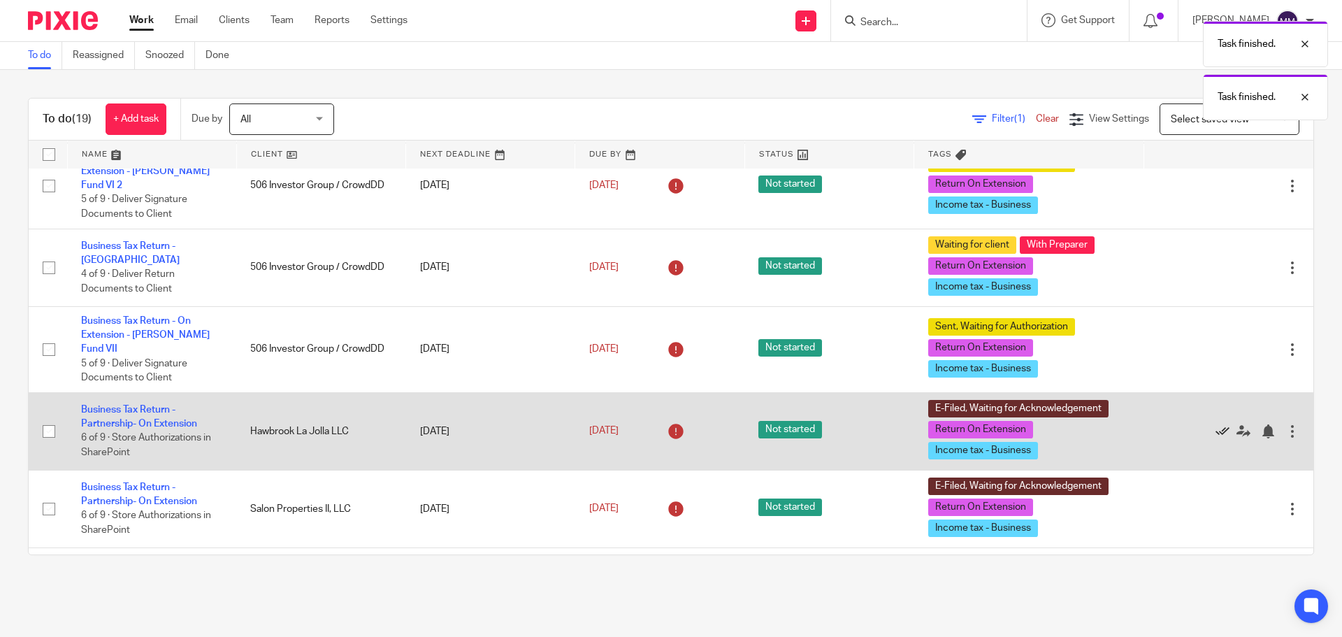
click at [1215, 424] on icon at bounding box center [1222, 431] width 14 height 14
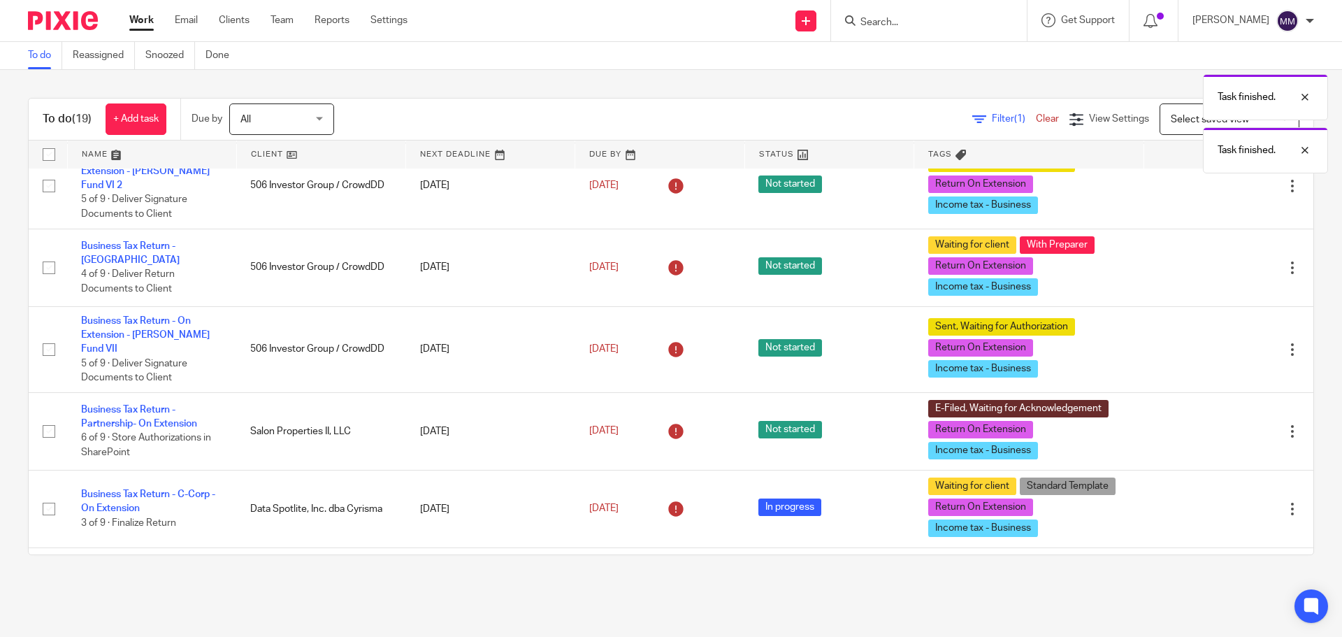
click at [1215, 424] on icon at bounding box center [1222, 431] width 14 height 14
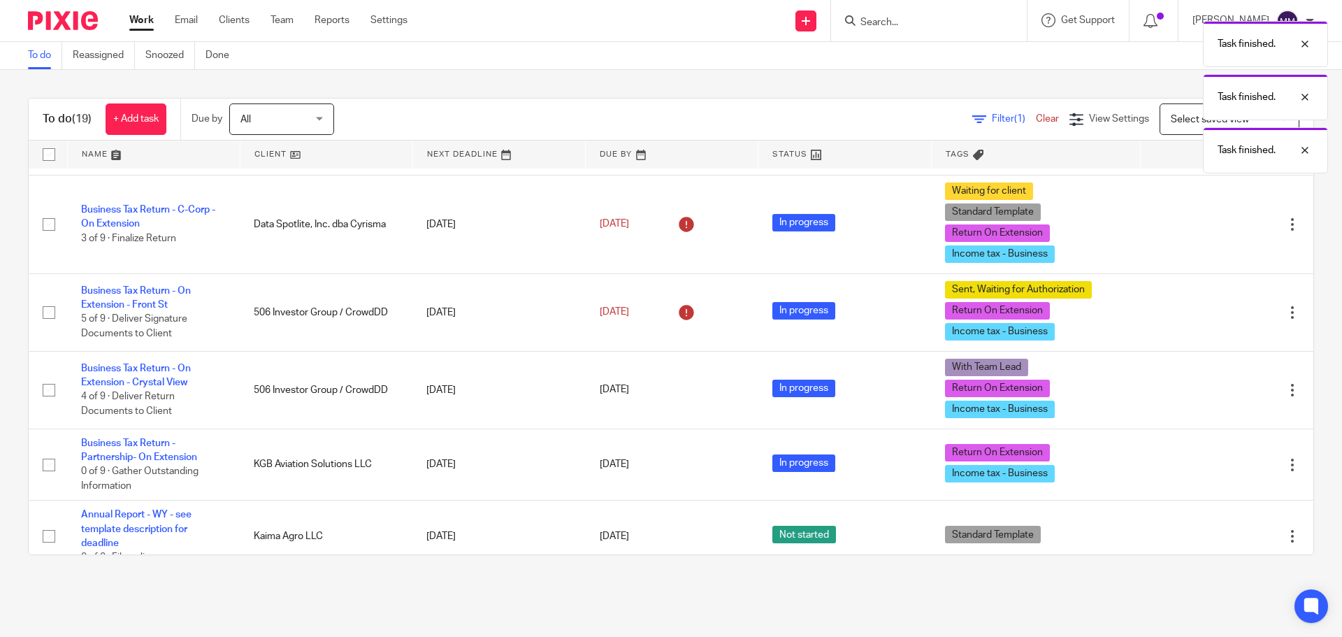
scroll to position [559, 0]
